Goal: Task Accomplishment & Management: Use online tool/utility

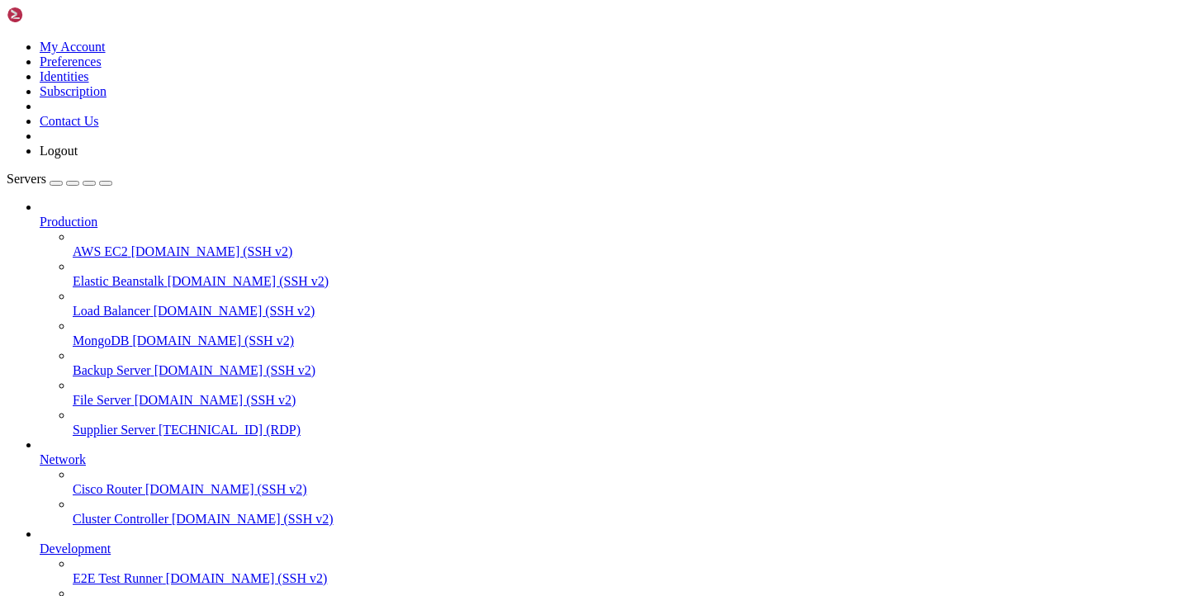
click at [159, 423] on span "[TECHNICAL_ID] (RDP)" at bounding box center [230, 430] width 142 height 14
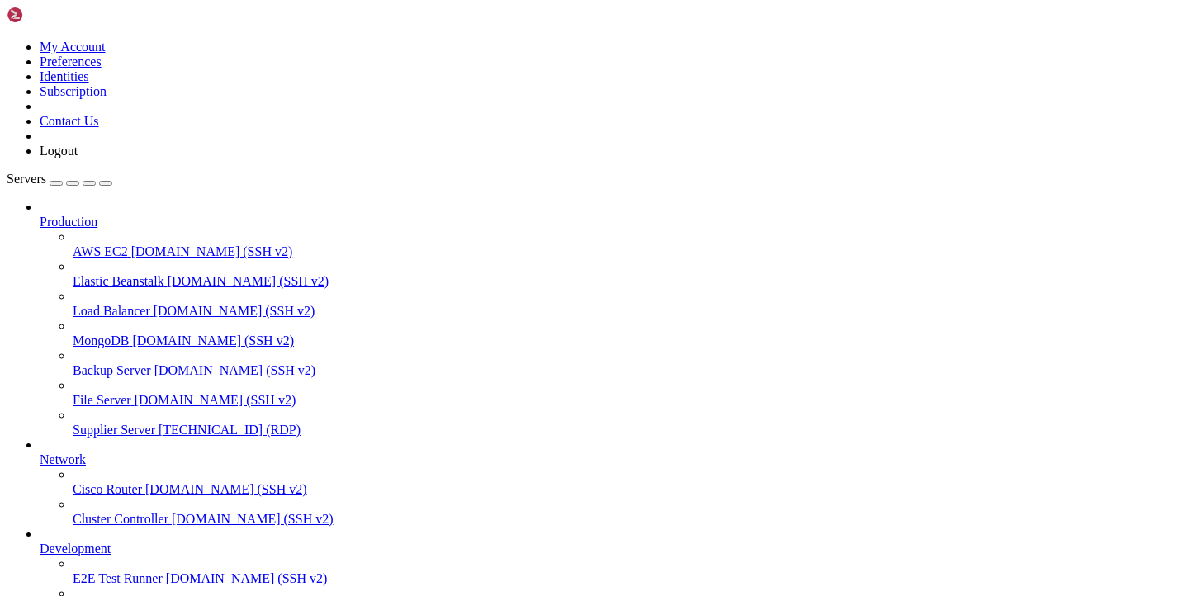
drag, startPoint x: 234, startPoint y: 1218, endPoint x: 337, endPoint y: 1218, distance: 103.2
